Goal: Communication & Community: Connect with others

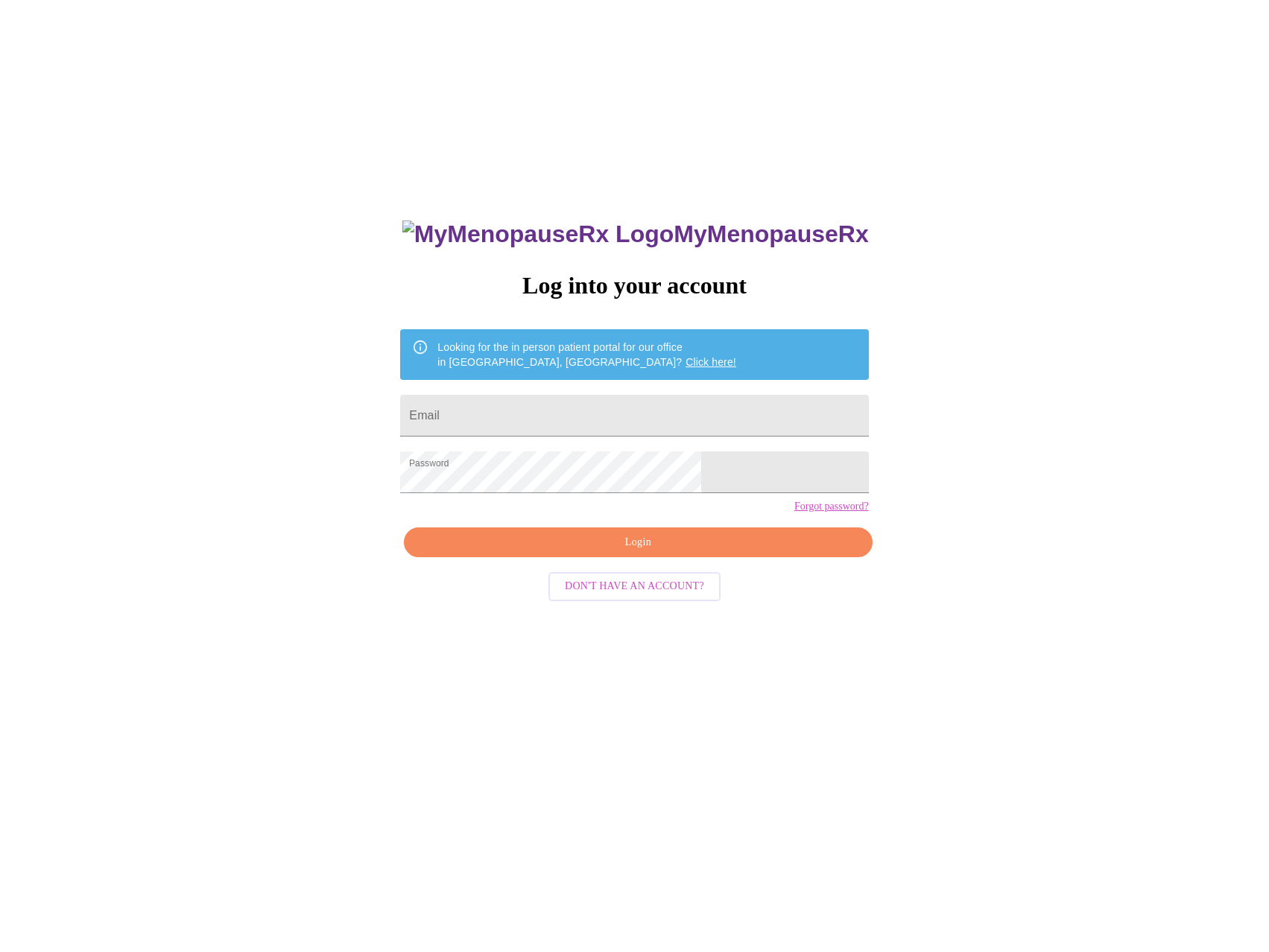
click at [665, 552] on span "Login" at bounding box center [637, 542] width 434 height 19
click at [578, 397] on input "Email" at bounding box center [634, 416] width 468 height 42
type input "[PERSON_NAME][EMAIL_ADDRESS][PERSON_NAME][DOMAIN_NAME]"
click at [690, 552] on span "Login" at bounding box center [637, 542] width 434 height 19
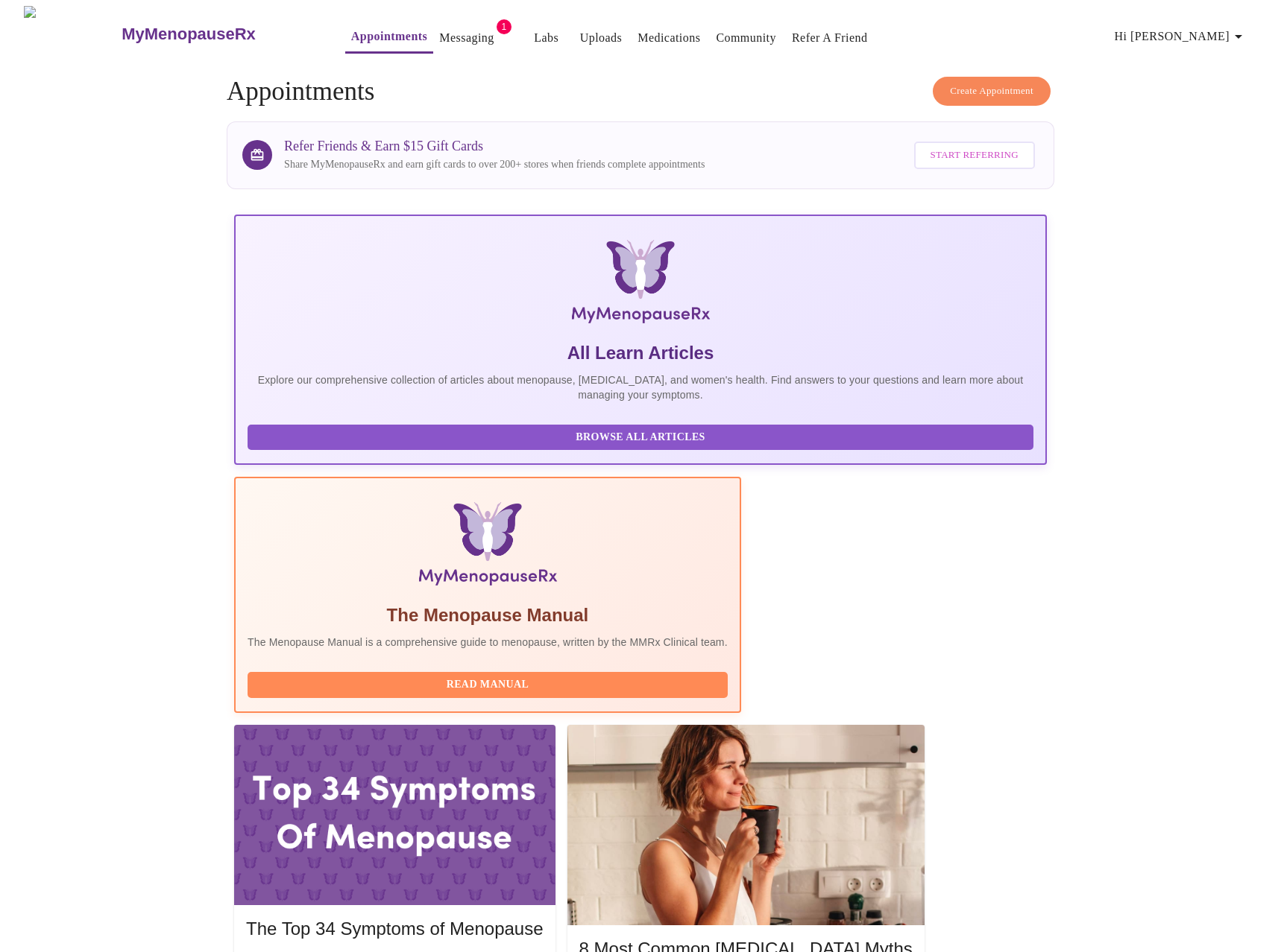
click at [440, 28] on link "Messaging" at bounding box center [466, 38] width 54 height 21
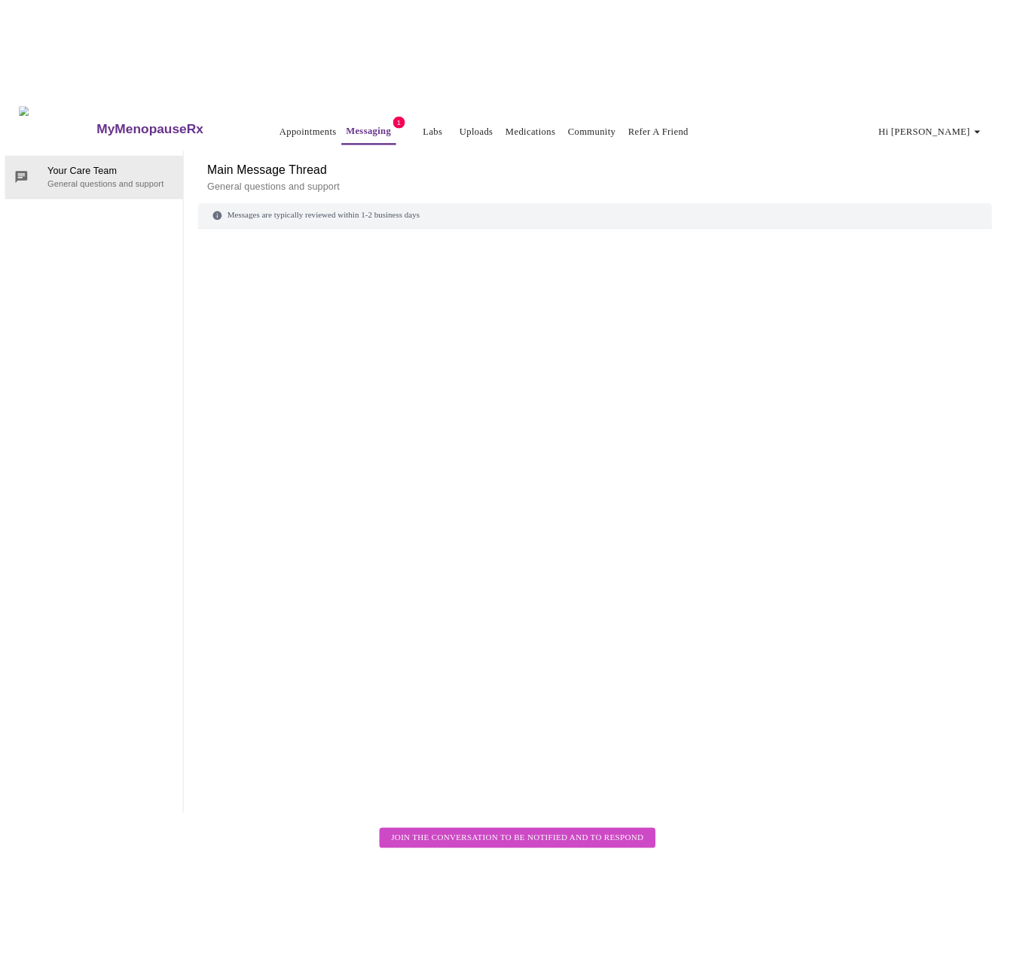
scroll to position [56, 0]
